Goal: Task Accomplishment & Management: Manage account settings

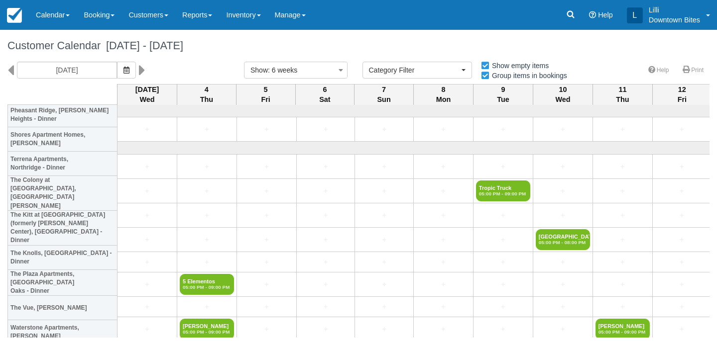
select select
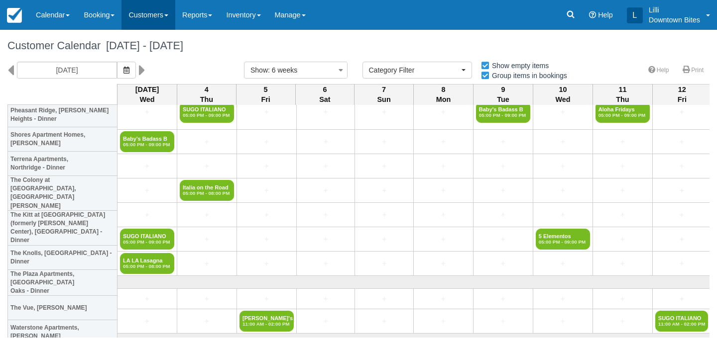
click at [155, 11] on link "Customers" at bounding box center [148, 15] width 54 height 30
click at [183, 48] on span "September 03 - October 15 2025" at bounding box center [142, 45] width 83 height 12
click at [66, 66] on input "09/03/25" at bounding box center [67, 70] width 100 height 17
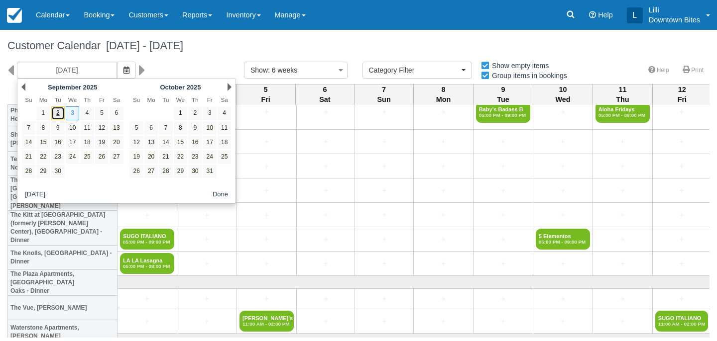
click at [59, 115] on link "2" at bounding box center [57, 112] width 13 height 13
type input "[DATE]"
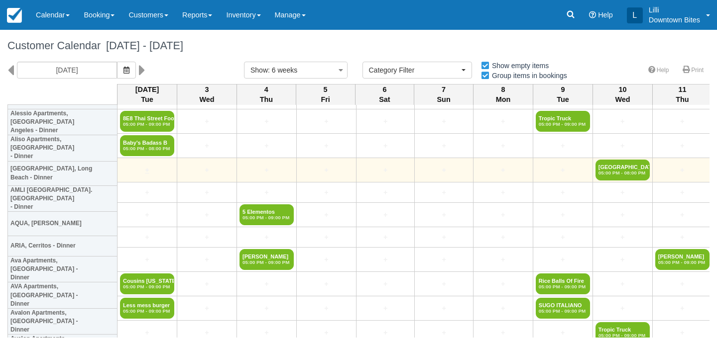
scroll to position [68, 0]
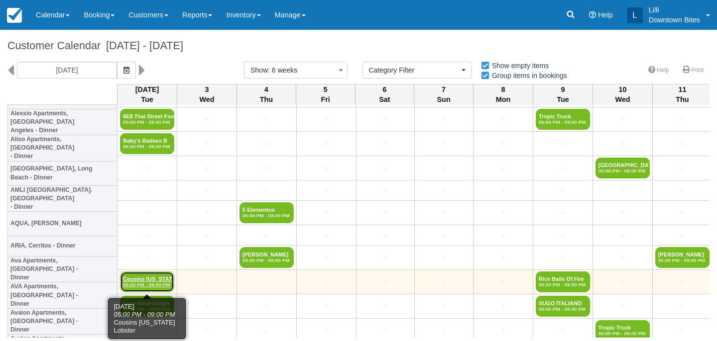
click at [153, 278] on link "Cousins Maine Lobste 05:00 PM - 09:00 PM" at bounding box center [147, 282] width 54 height 21
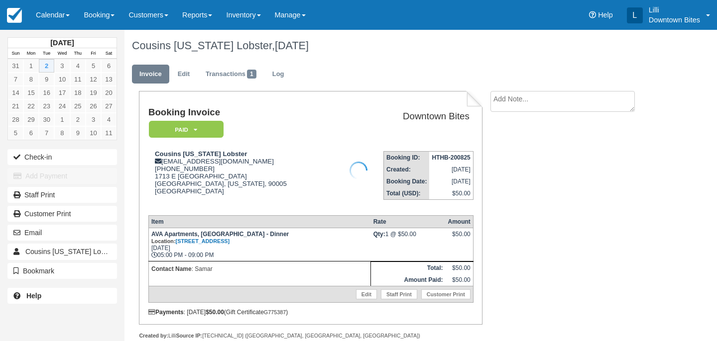
click at [536, 96] on div at bounding box center [358, 170] width 717 height 341
click at [524, 104] on textarea at bounding box center [562, 101] width 144 height 21
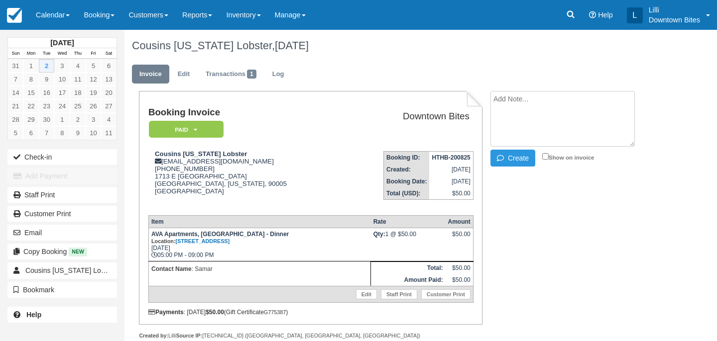
paste textarea "Cousins Maine Lobster External Inbox Samar Kahlon Mon, Sep 1, 7:40 PM (13 hours…"
type textarea "Cousins Maine Lobster External Inbox Samar Kahlon Mon, Sep 1, 7:40 PM (13 hours…"
click at [546, 158] on input "Show on invoice" at bounding box center [545, 156] width 6 height 6
checkbox input "true"
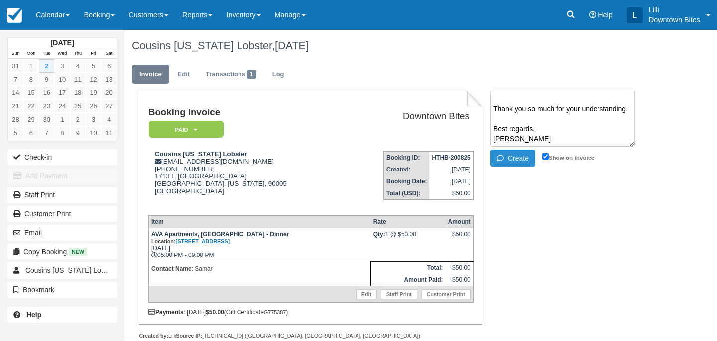
click at [526, 158] on button "Create" at bounding box center [512, 158] width 45 height 17
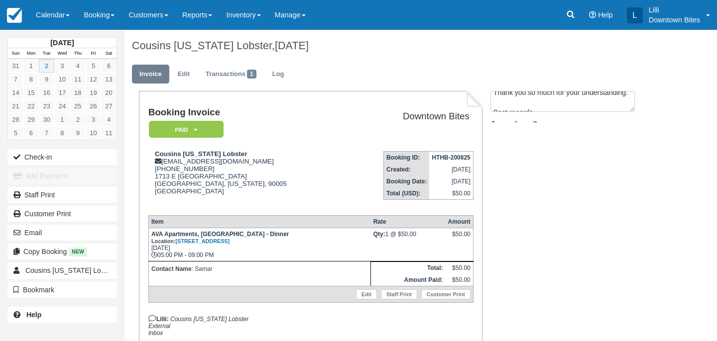
scroll to position [0, 0]
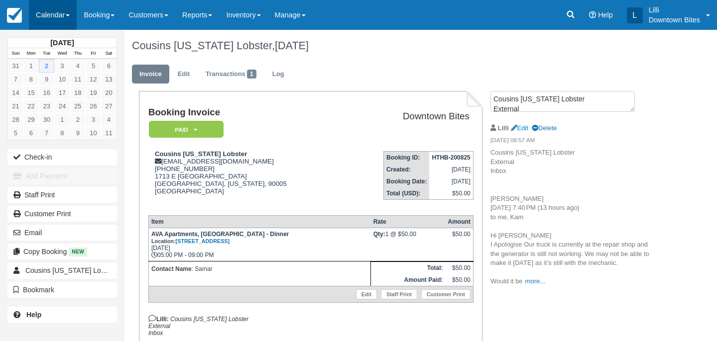
click at [35, 9] on link "Calendar" at bounding box center [53, 15] width 48 height 30
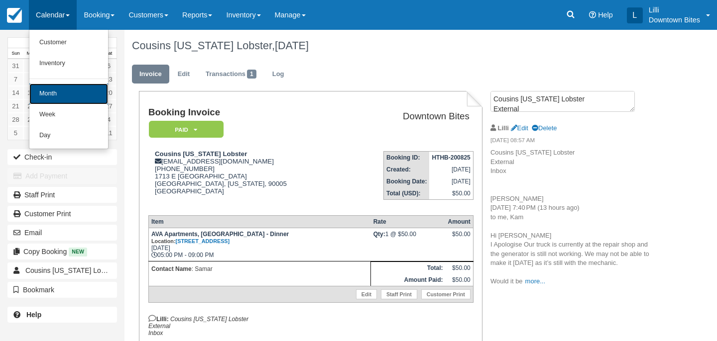
click at [59, 91] on link "Month" at bounding box center [68, 94] width 79 height 21
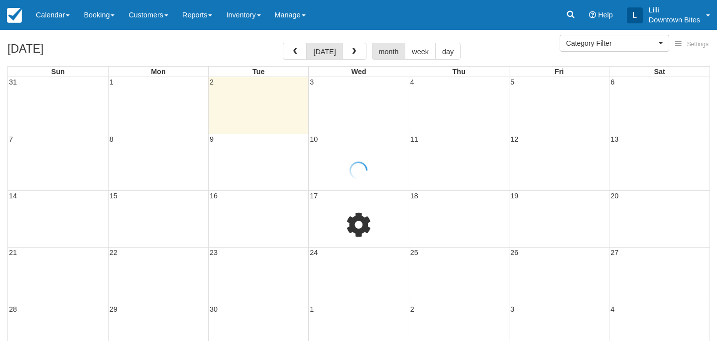
select select
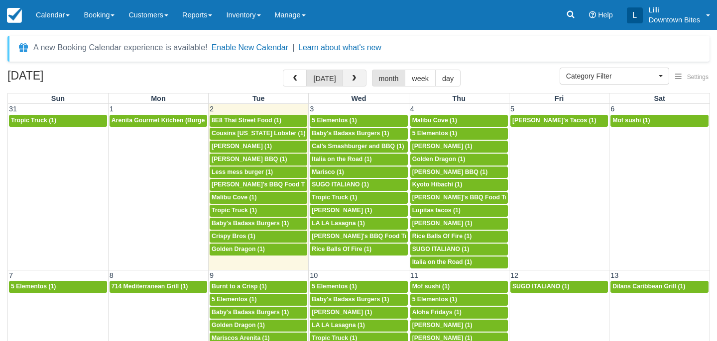
click at [352, 77] on span "button" at bounding box center [353, 78] width 7 height 7
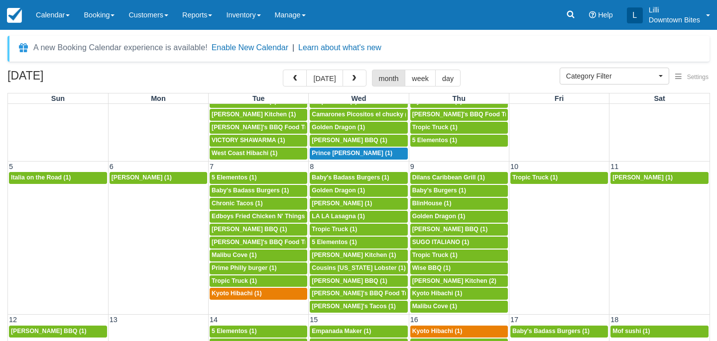
scroll to position [93, 0]
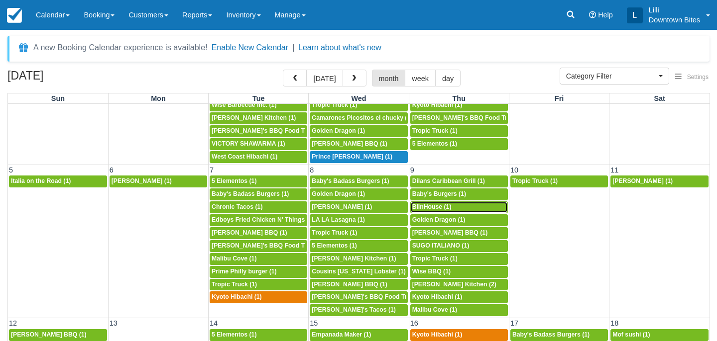
click at [436, 210] on span "BlinHouse (1)" at bounding box center [431, 207] width 39 height 7
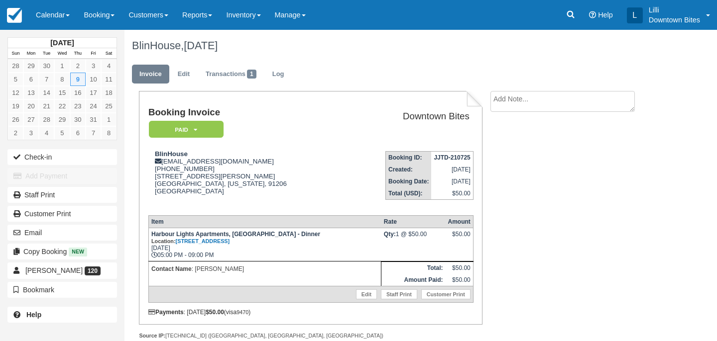
click at [537, 106] on textarea at bounding box center [562, 101] width 144 height 21
paste textarea "Harbour Lights Apartments Oct 9 External Inbox Return to Inbox? Thu, Oct 9 Yuri…"
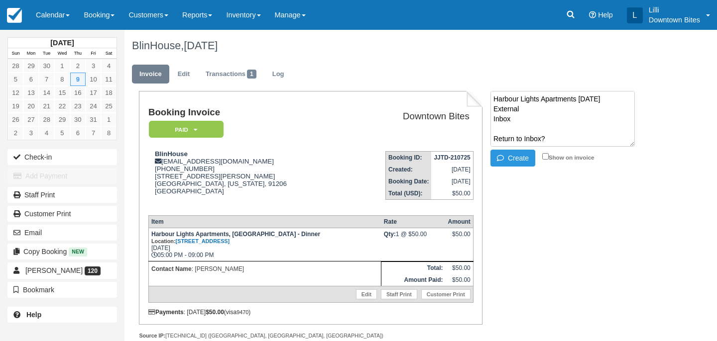
scroll to position [235, 0]
type textarea "Harbour Lights Apartments Oct 9 External Inbox Return to Inbox? Thu, Oct 9 Yuri…"
click at [543, 158] on input "Show on invoice" at bounding box center [545, 156] width 6 height 6
checkbox input "true"
click at [523, 158] on button "Create" at bounding box center [512, 158] width 45 height 17
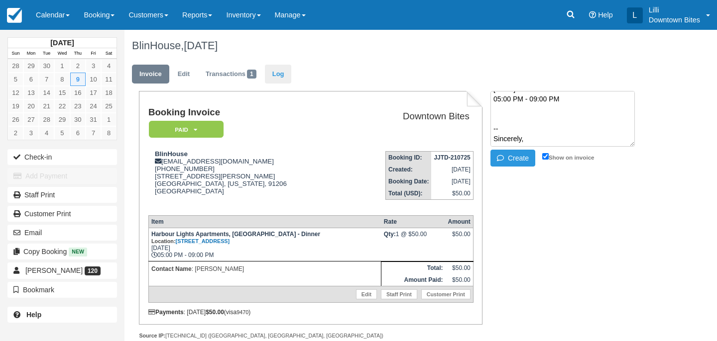
scroll to position [0, 0]
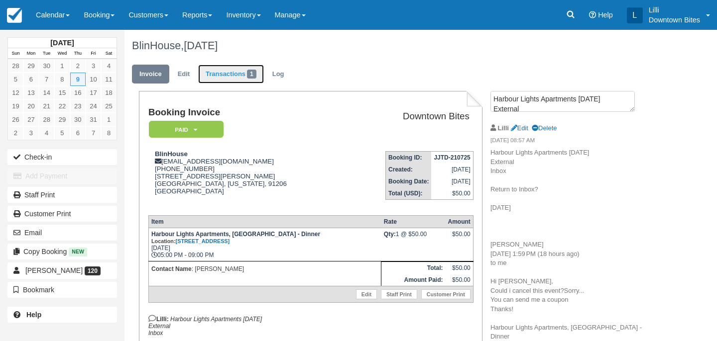
click at [228, 73] on link "Transactions 1" at bounding box center [231, 74] width 66 height 19
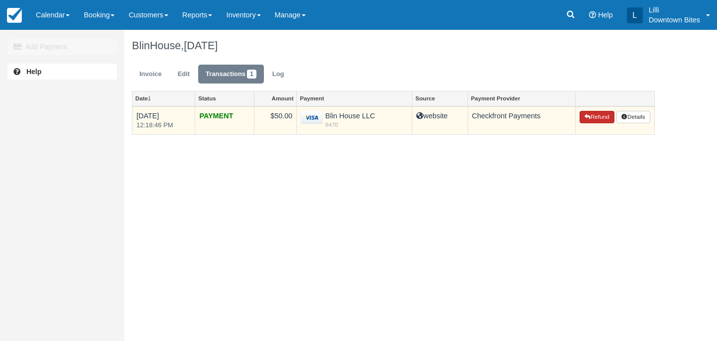
click at [605, 116] on button "Refund" at bounding box center [596, 117] width 35 height 13
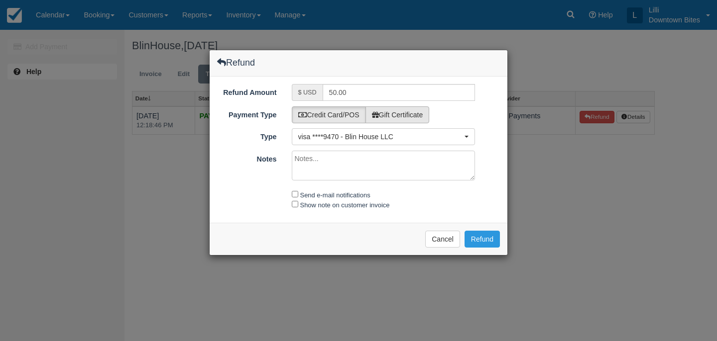
click at [421, 116] on label "Gift Certificate" at bounding box center [397, 114] width 64 height 17
radio input "true"
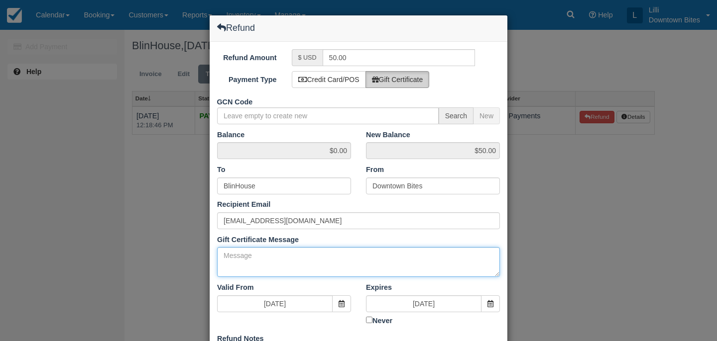
click at [249, 255] on textarea "Gift Certificate Message" at bounding box center [358, 262] width 283 height 30
paste textarea "Harbour Lights Apartments Oct 9 External Inbox Return to Inbox? Thu, Oct 9 Yuri…"
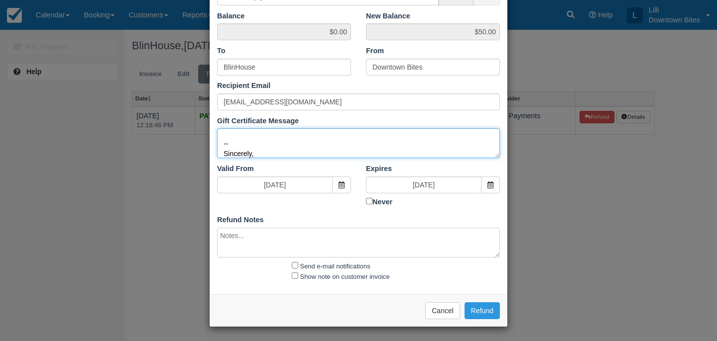
type textarea "Harbour Lights Apartments Oct 9 External Inbox Return to Inbox? Thu, Oct 9 Yuri…"
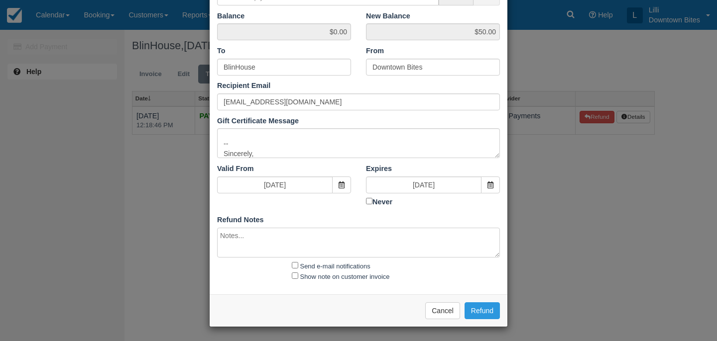
click at [286, 228] on textarea at bounding box center [358, 243] width 283 height 30
paste textarea "Harbour Lights Apartments Oct 9 External Inbox Return to Inbox? Thu, Oct 9 Yuri…"
type textarea "Harbour Lights Apartments Oct 9 External Inbox Return to Inbox? Thu, Oct 9 Yuri…"
click at [295, 267] on input "Send e-mail notifications" at bounding box center [295, 265] width 6 height 6
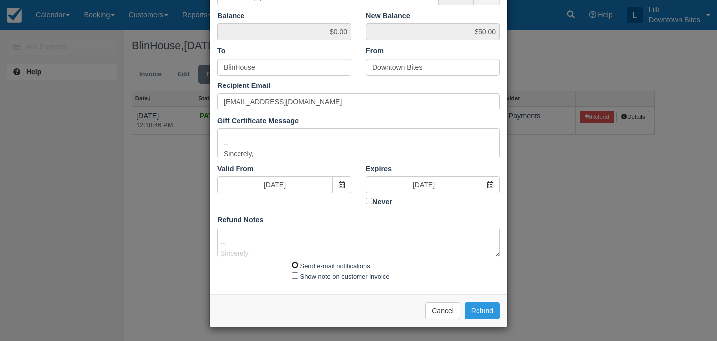
checkbox input "true"
click at [295, 276] on input "Show note on customer invoice" at bounding box center [295, 276] width 6 height 6
checkbox input "true"
click at [489, 311] on button "Refund" at bounding box center [481, 311] width 35 height 17
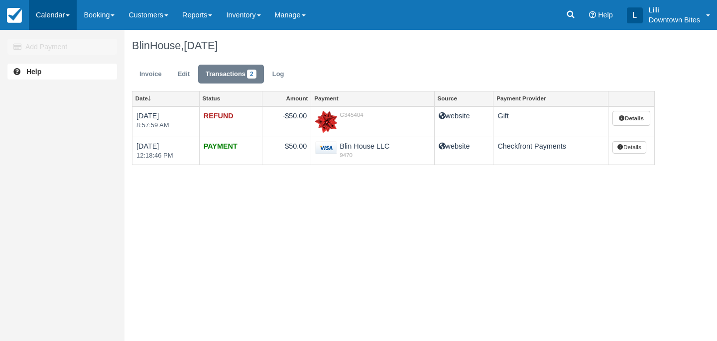
click at [43, 18] on link "Calendar" at bounding box center [53, 15] width 48 height 30
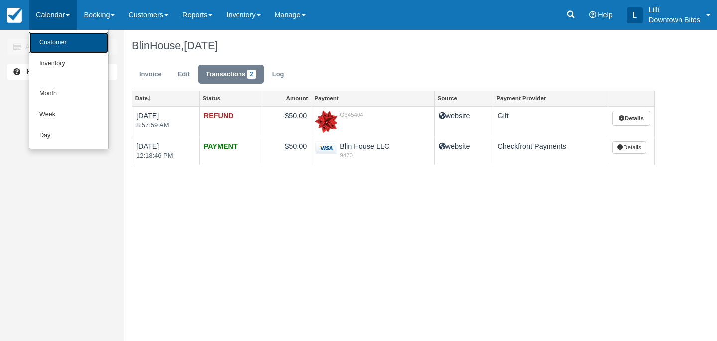
click at [55, 41] on link "Customer" at bounding box center [68, 42] width 79 height 21
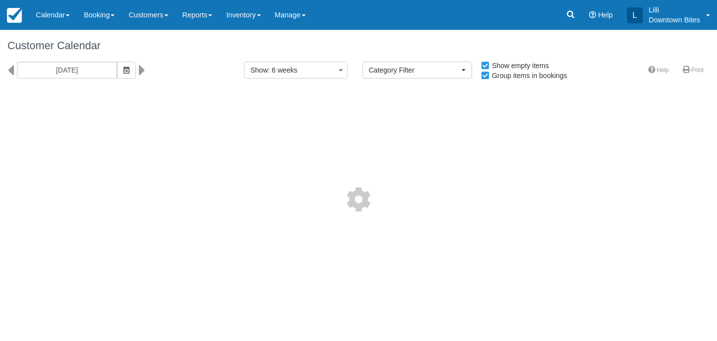
select select
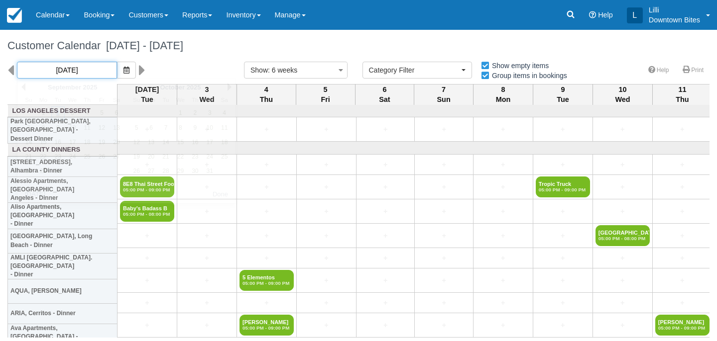
click at [74, 78] on input "[DATE]" at bounding box center [67, 70] width 100 height 17
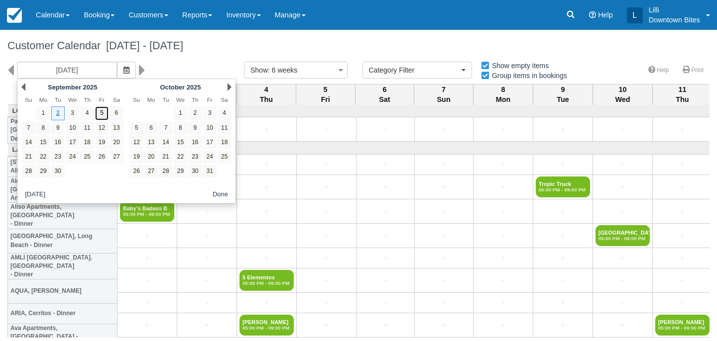
click at [98, 117] on link "5" at bounding box center [101, 112] width 13 height 13
type input "09/05/25"
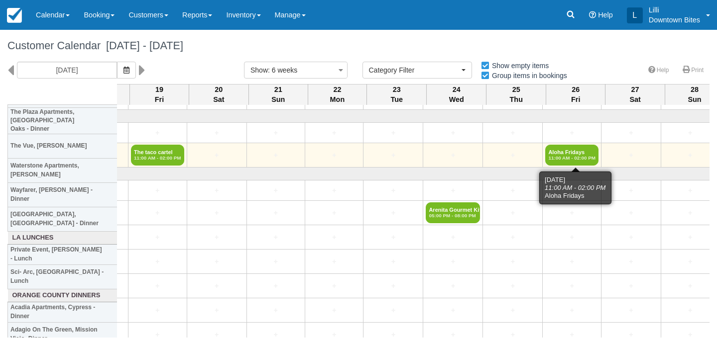
scroll to position [1477, 782]
